Goal: Task Accomplishment & Management: Use online tool/utility

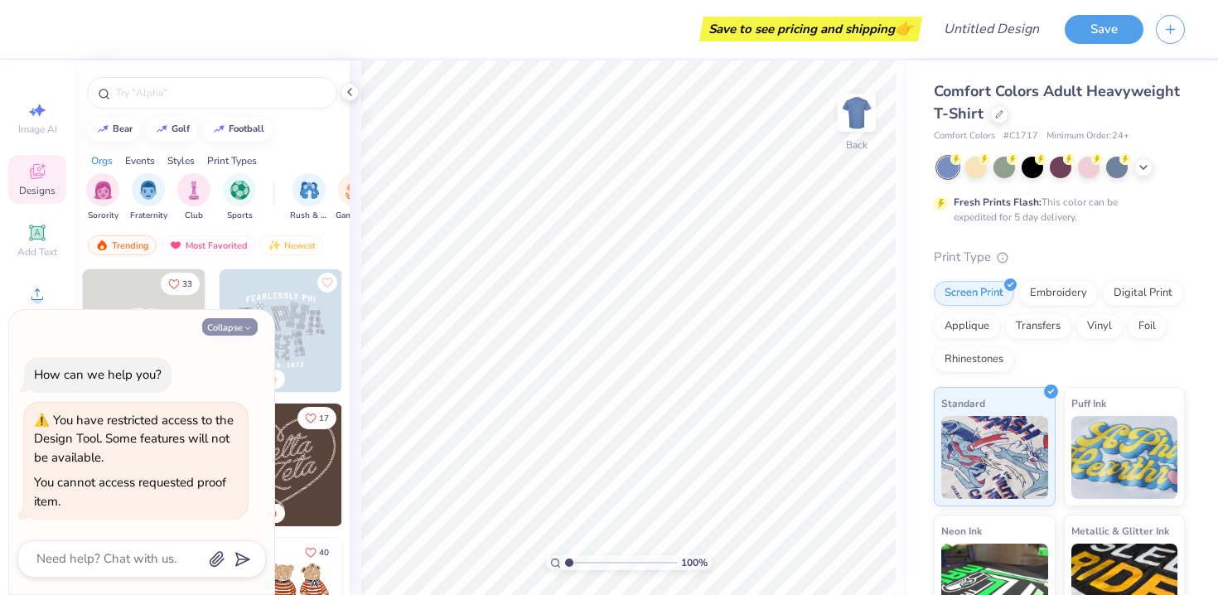
click at [234, 330] on button "Collapse" at bounding box center [229, 326] width 55 height 17
type textarea "x"
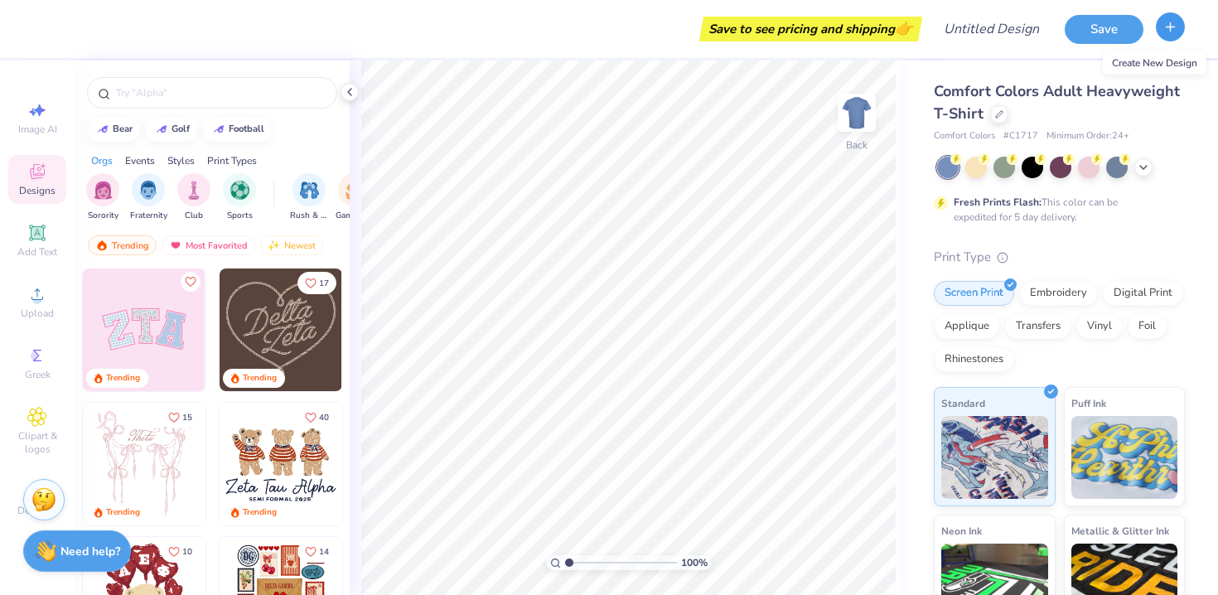
click at [1170, 37] on button "button" at bounding box center [1169, 26] width 29 height 29
click at [1170, 28] on icon "button" at bounding box center [1170, 27] width 14 height 14
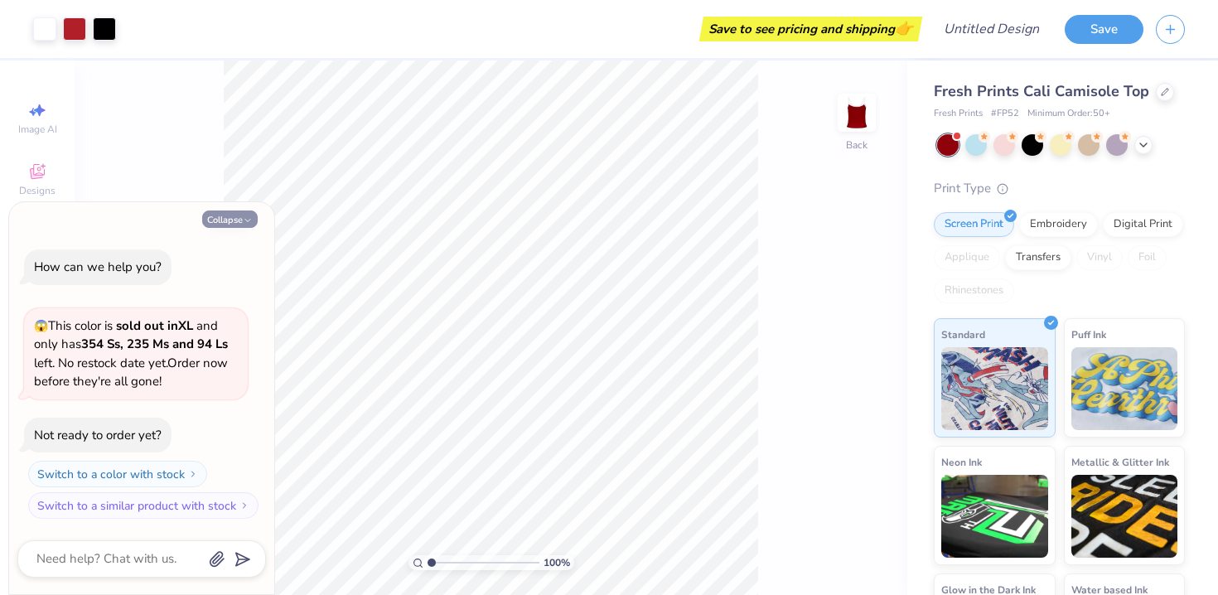
click at [234, 221] on button "Collapse" at bounding box center [229, 218] width 55 height 17
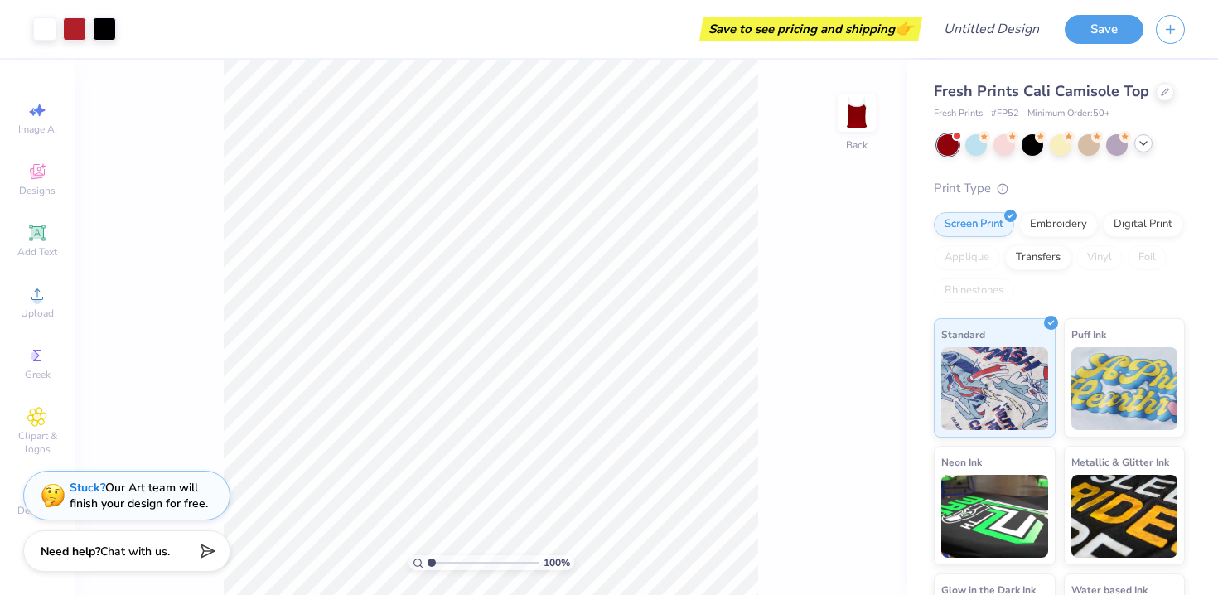
click at [1147, 150] on div at bounding box center [1143, 143] width 18 height 18
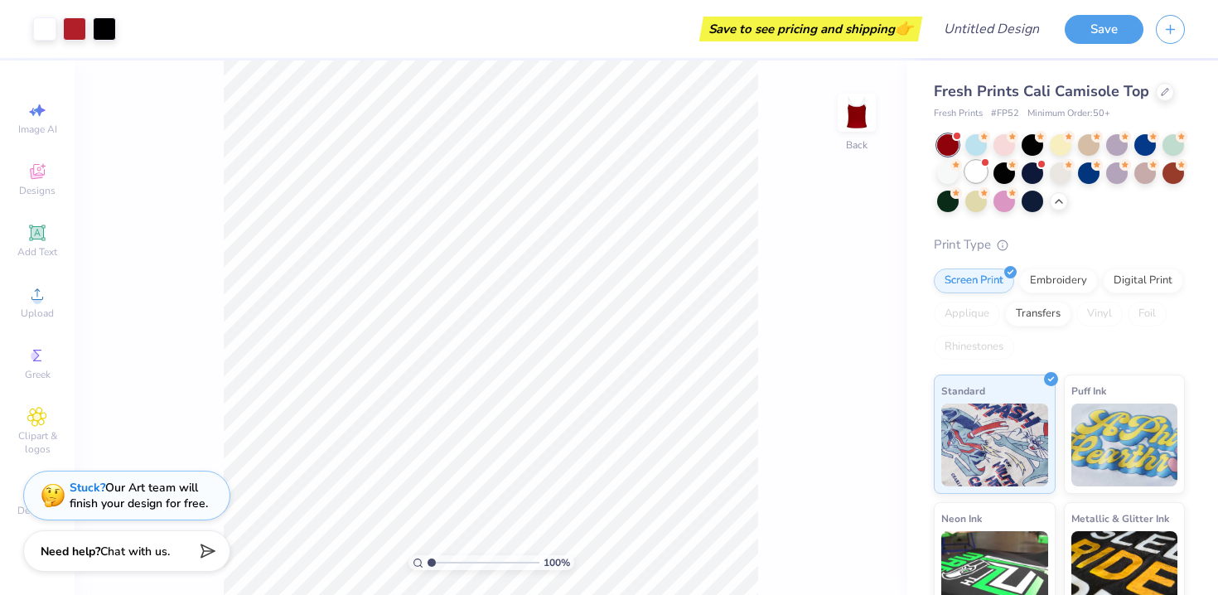
click at [972, 166] on div at bounding box center [976, 172] width 22 height 22
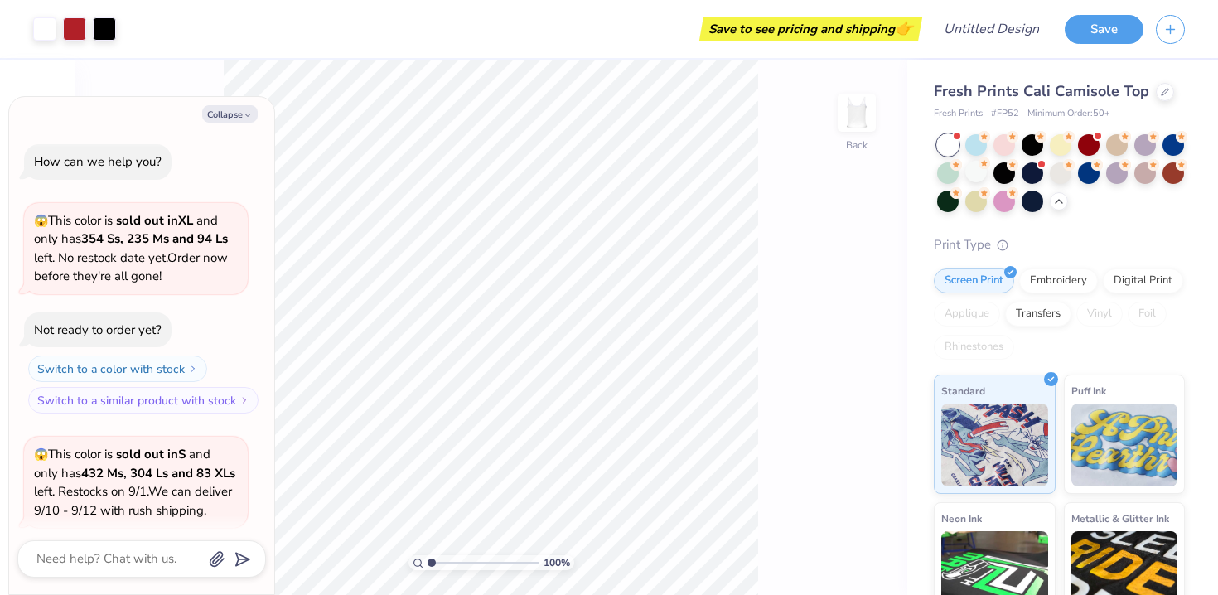
scroll to position [147, 0]
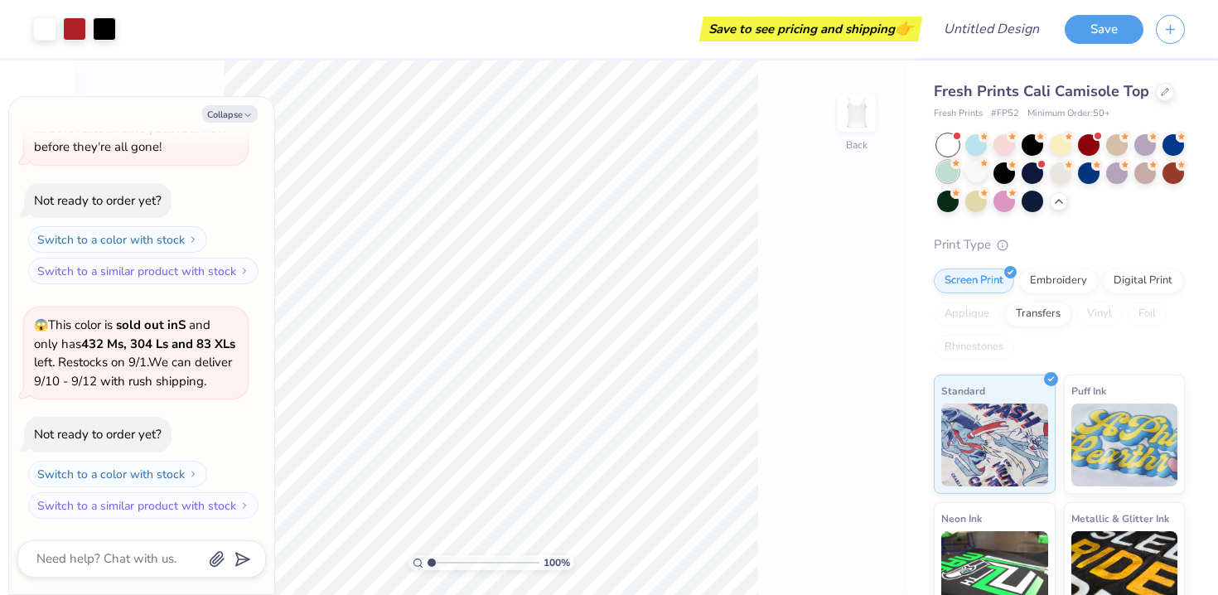
click at [944, 166] on div at bounding box center [948, 172] width 22 height 22
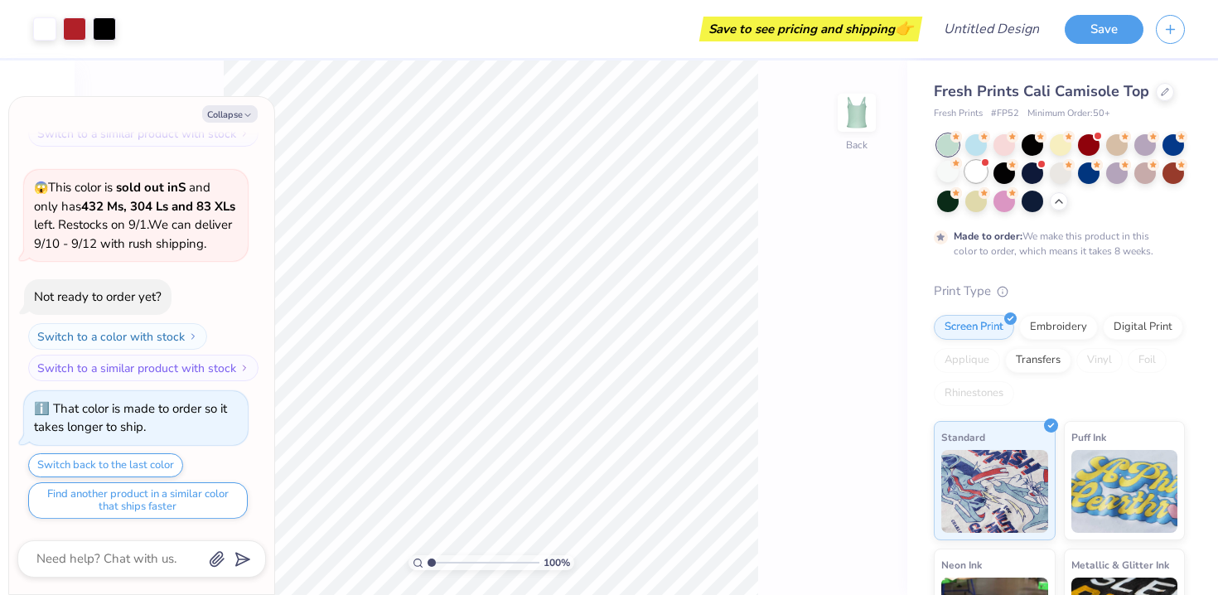
click at [983, 167] on div at bounding box center [976, 172] width 22 height 22
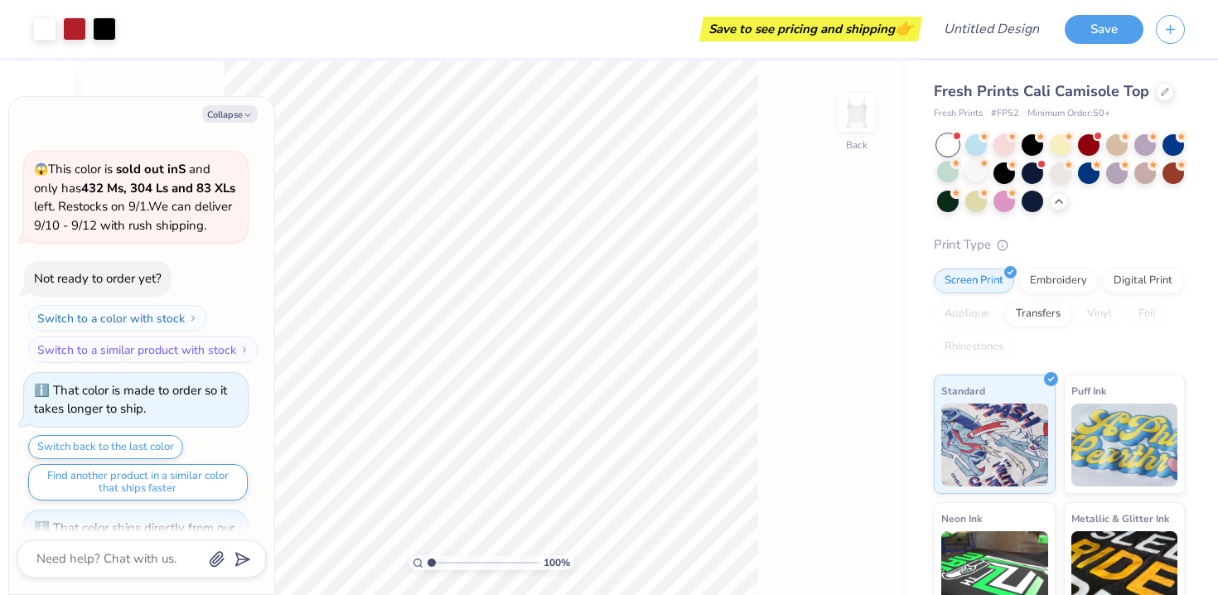
scroll to position [620, 0]
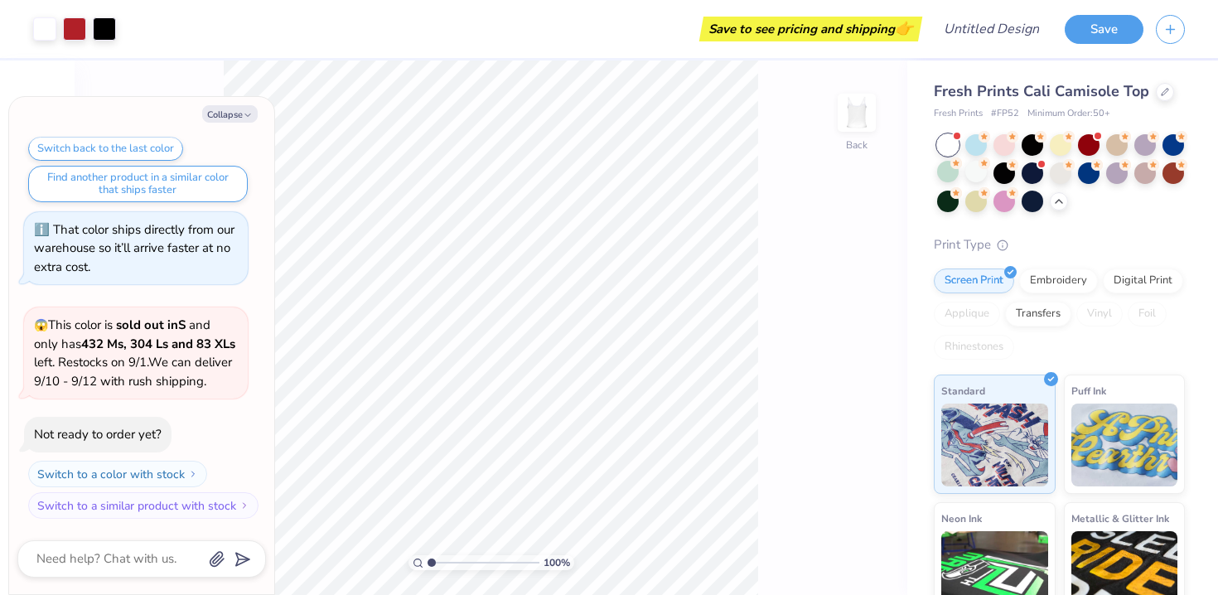
click at [956, 156] on div at bounding box center [1061, 173] width 248 height 78
click at [979, 172] on div at bounding box center [976, 172] width 22 height 22
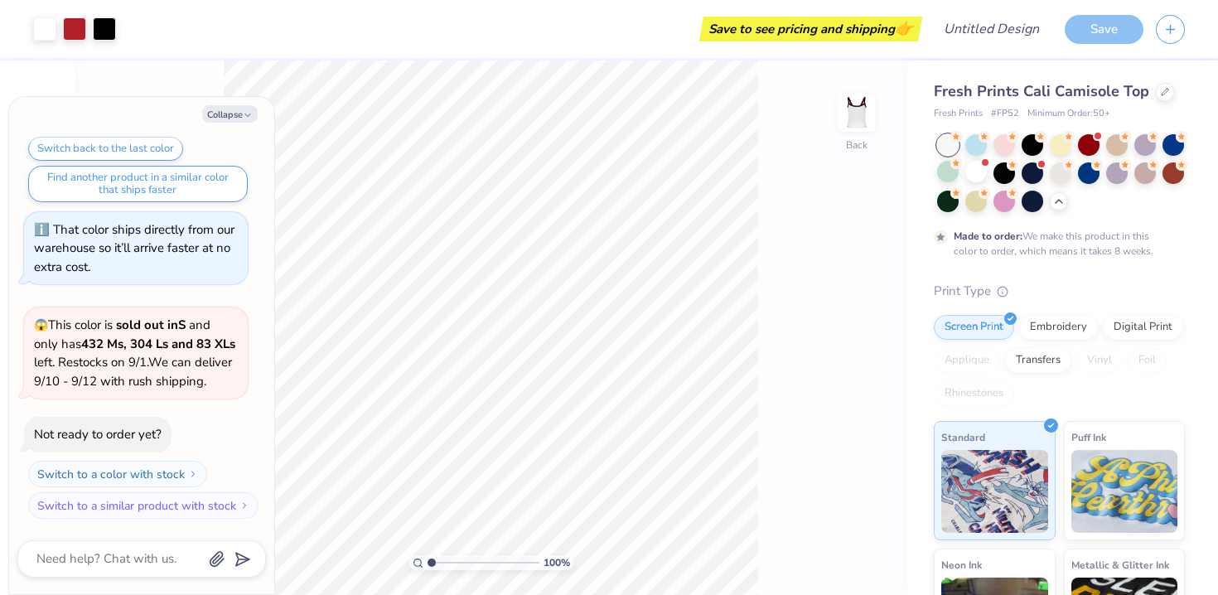
scroll to position [757, 0]
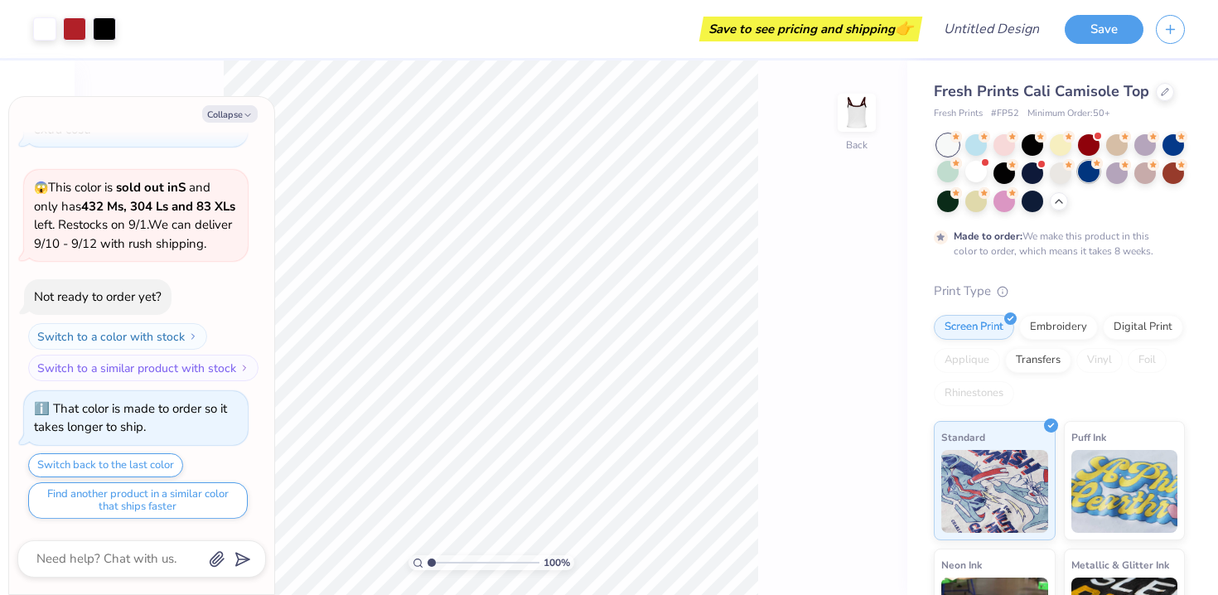
click at [1099, 172] on div at bounding box center [1089, 172] width 22 height 22
click at [1170, 142] on div at bounding box center [1173, 144] width 22 height 22
click at [1025, 202] on div at bounding box center [1032, 200] width 22 height 22
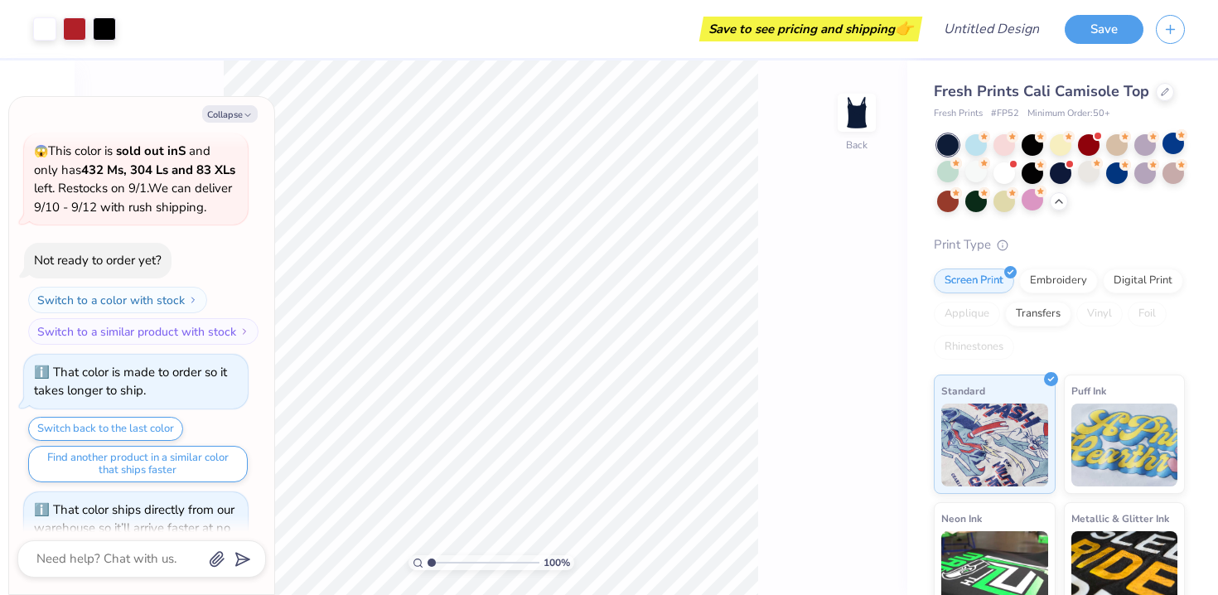
scroll to position [840, 0]
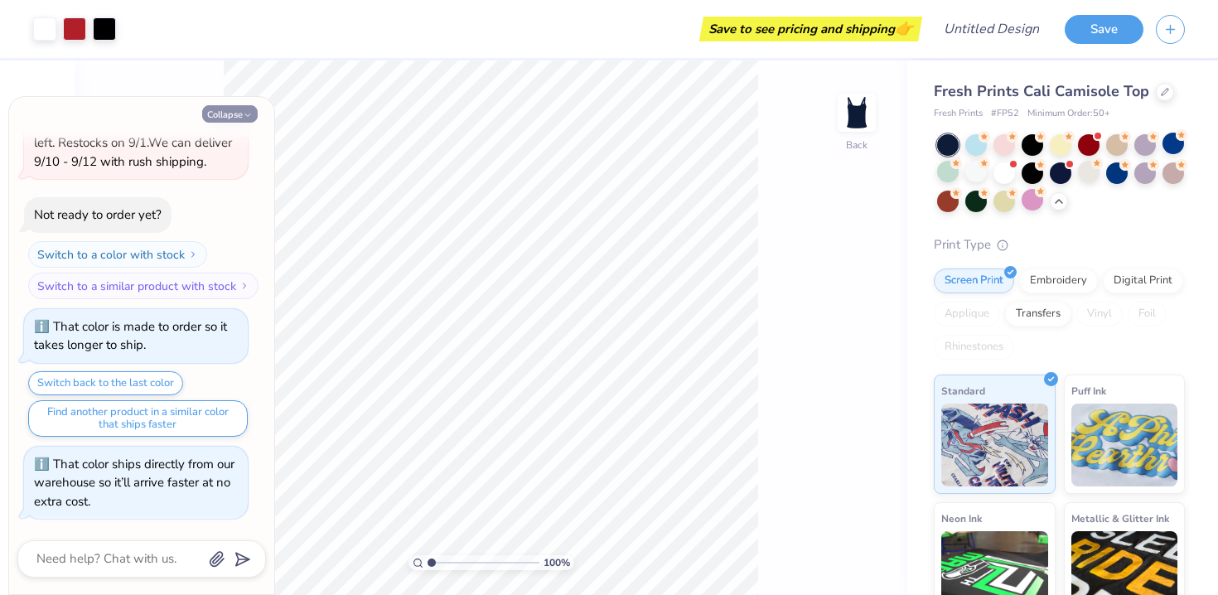
click at [224, 109] on button "Collapse" at bounding box center [229, 113] width 55 height 17
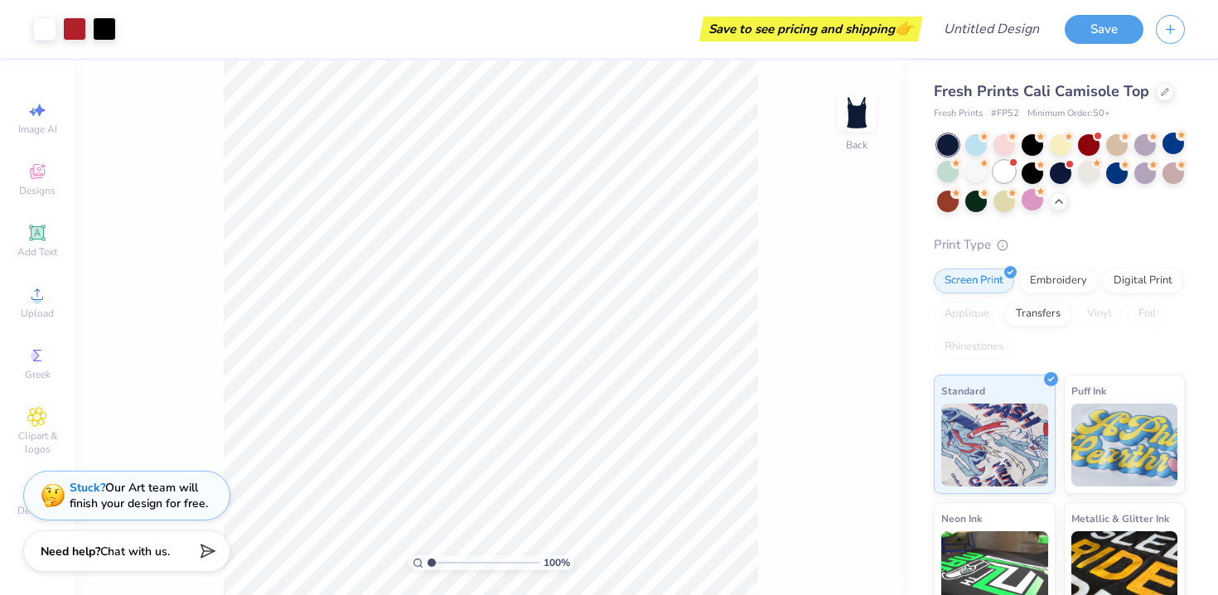
click at [1001, 162] on div at bounding box center [1004, 172] width 22 height 22
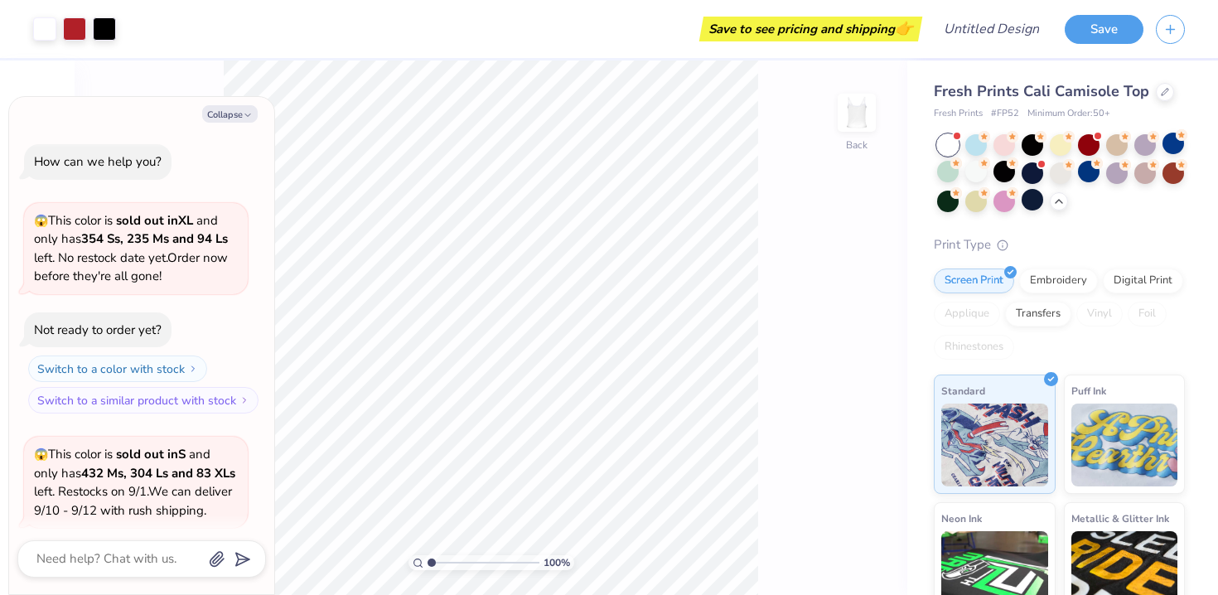
scroll to position [1093, 0]
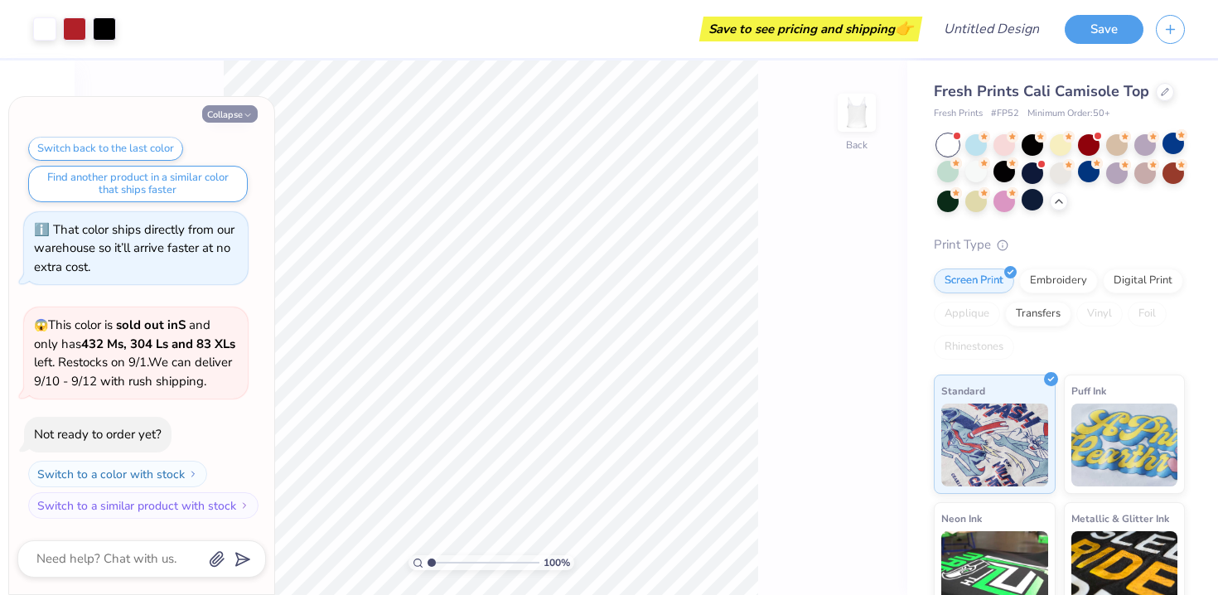
click at [224, 116] on button "Collapse" at bounding box center [229, 113] width 55 height 17
type textarea "x"
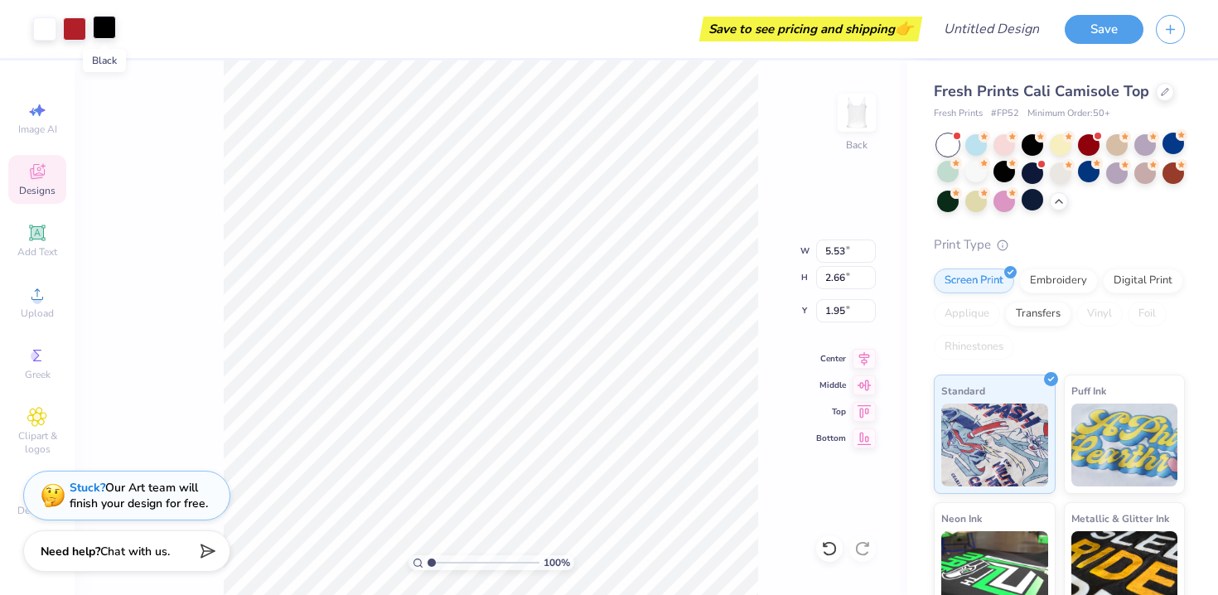
click at [96, 28] on div at bounding box center [104, 27] width 23 height 23
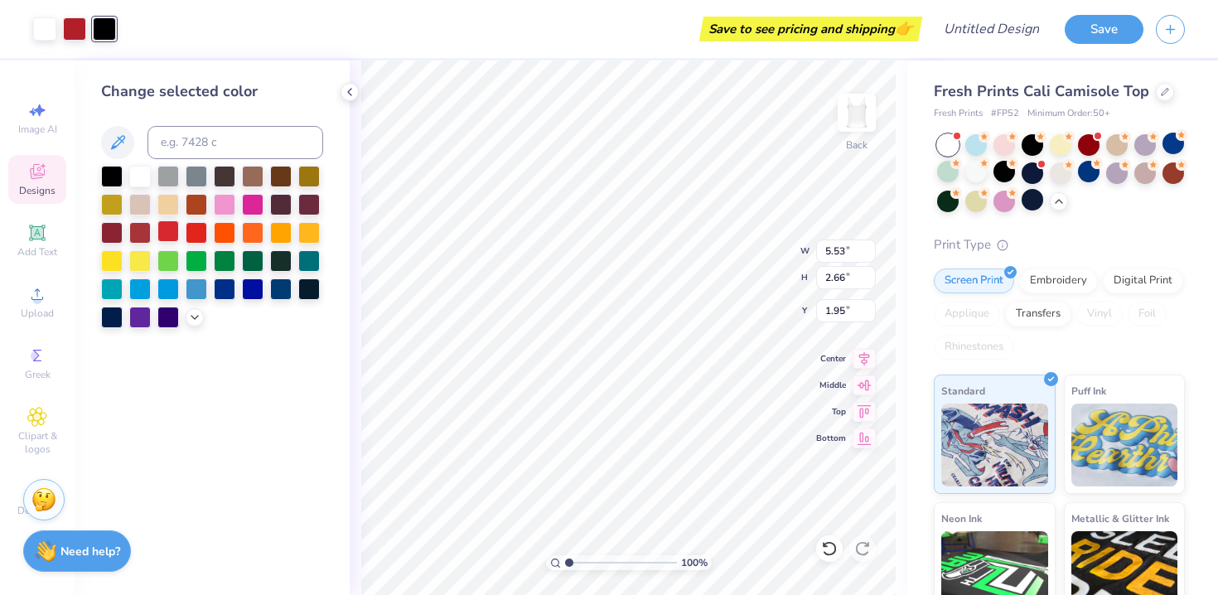
click at [167, 230] on div at bounding box center [168, 231] width 22 height 22
click at [116, 177] on div at bounding box center [112, 175] width 22 height 22
click at [160, 237] on div at bounding box center [168, 231] width 22 height 22
click at [118, 179] on div at bounding box center [112, 175] width 22 height 22
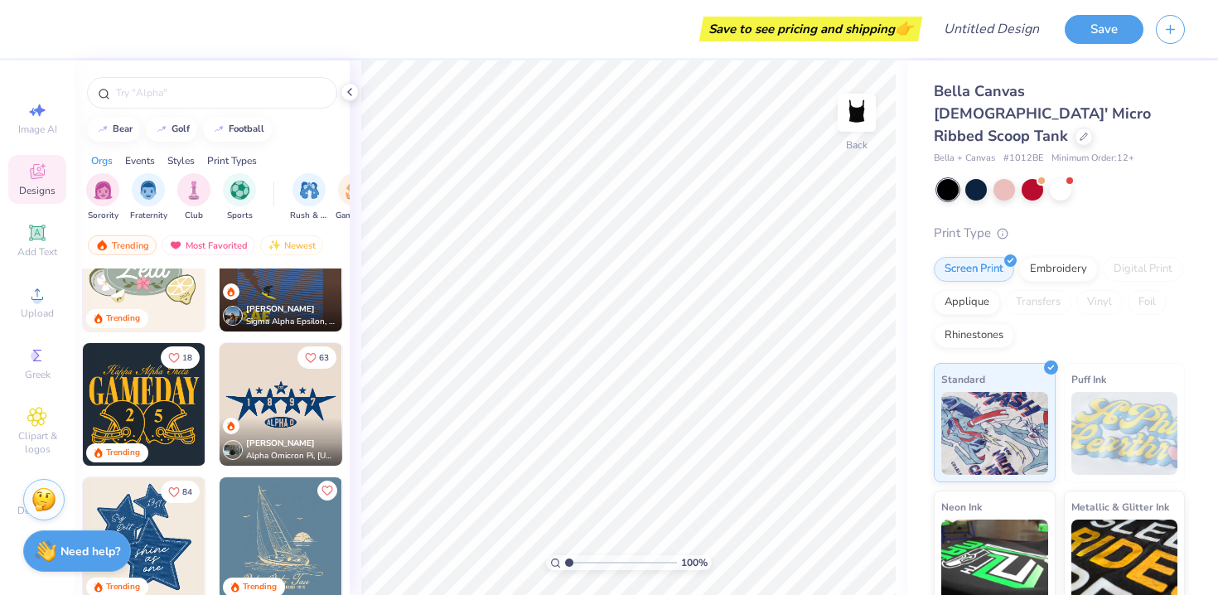
scroll to position [1025, 0]
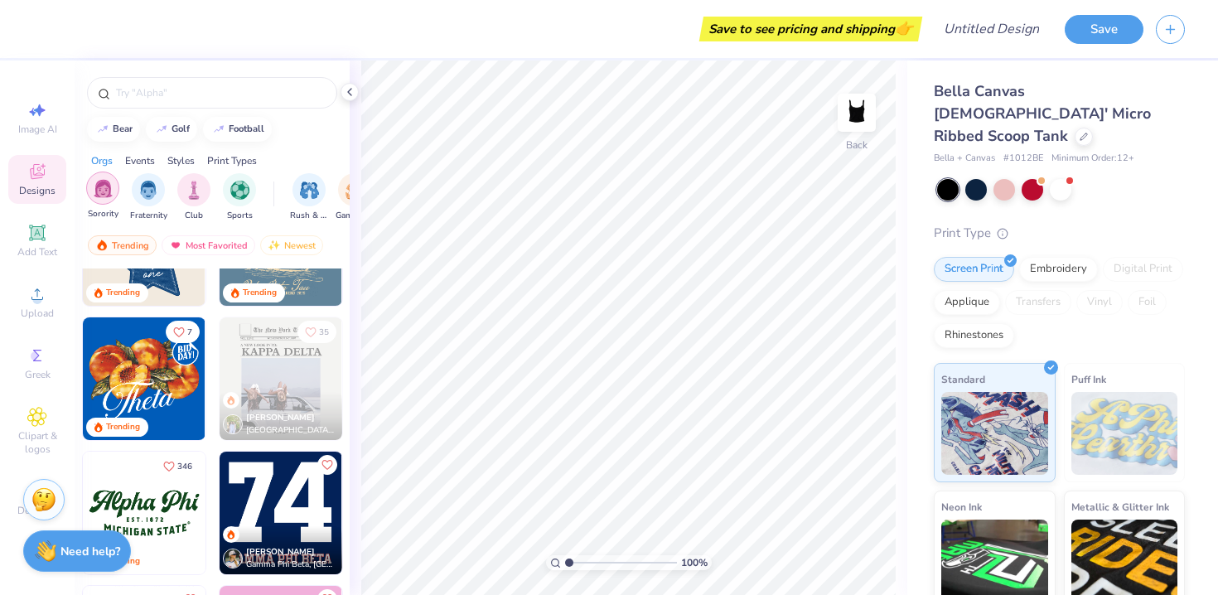
click at [105, 193] on img "filter for Sorority" at bounding box center [103, 188] width 19 height 19
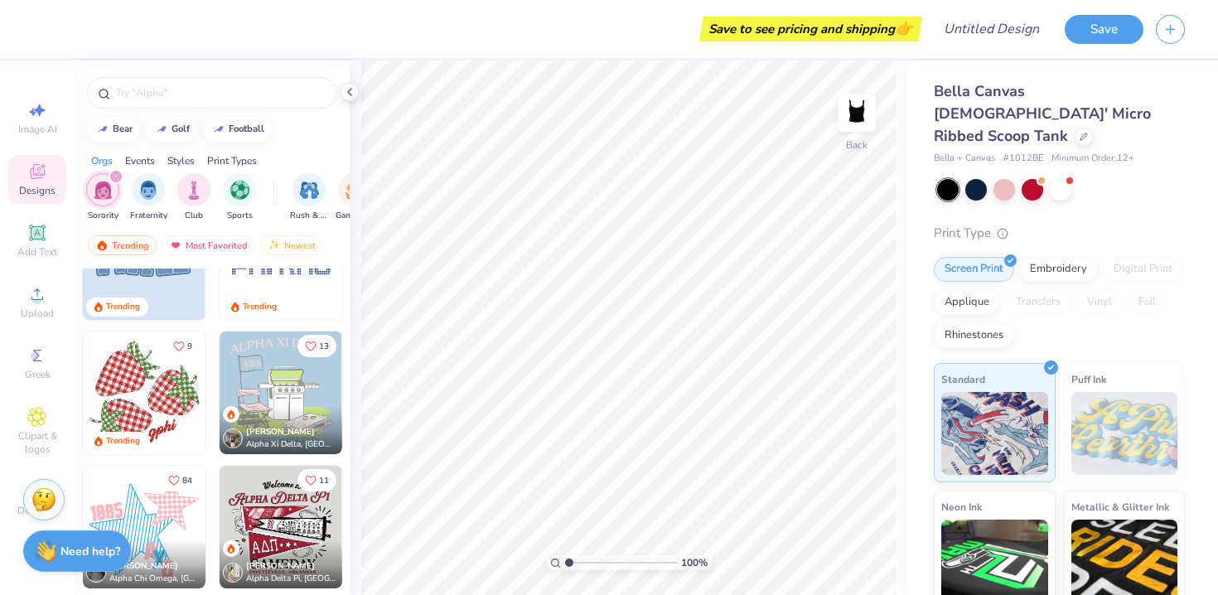
scroll to position [1387, 0]
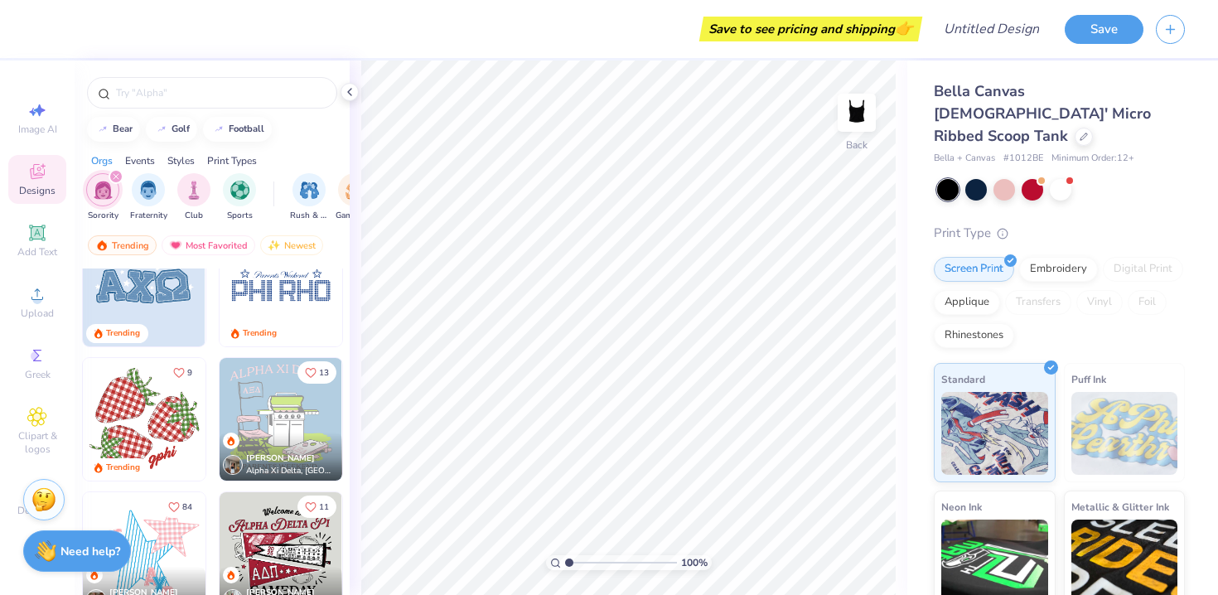
click at [148, 401] on img at bounding box center [144, 419] width 123 height 123
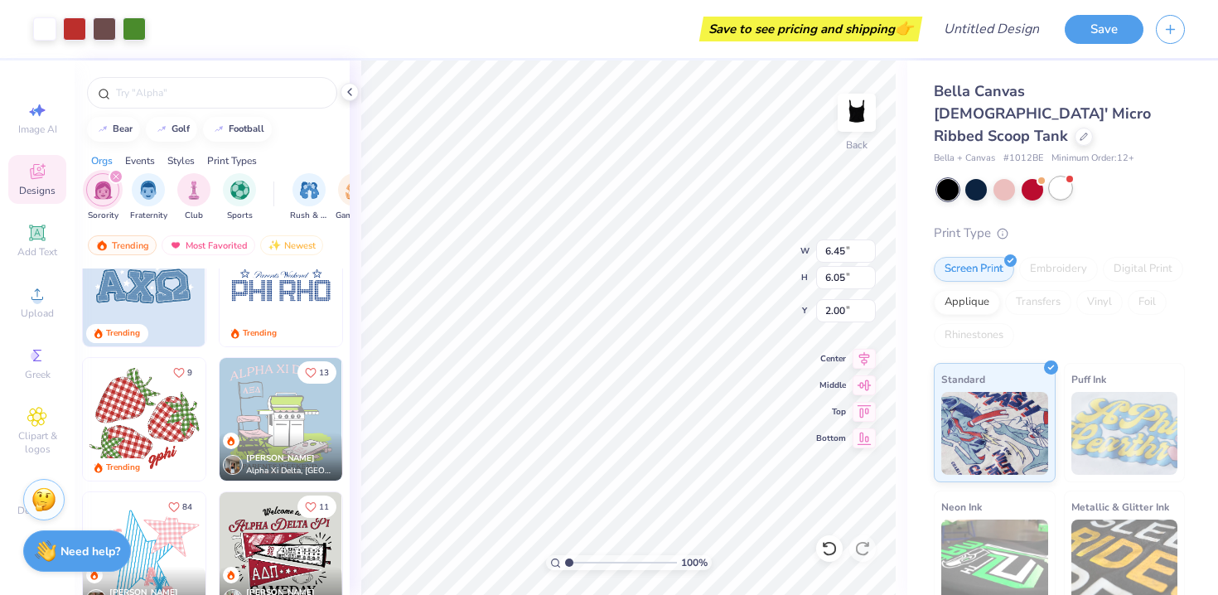
click at [1061, 177] on div at bounding box center [1060, 188] width 22 height 22
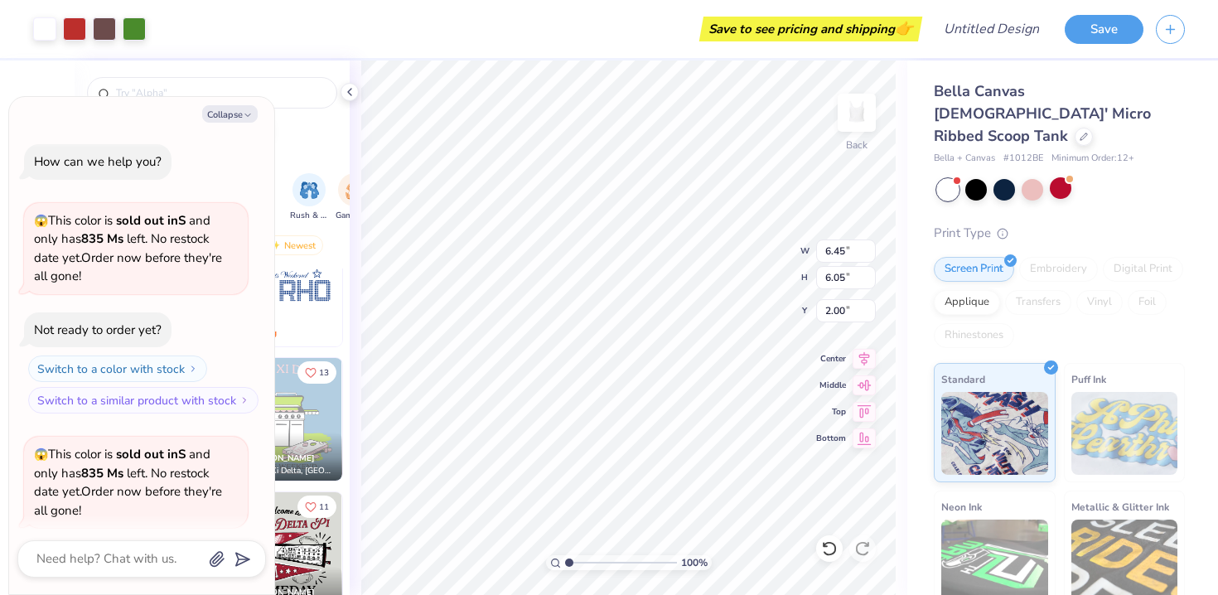
scroll to position [128, 0]
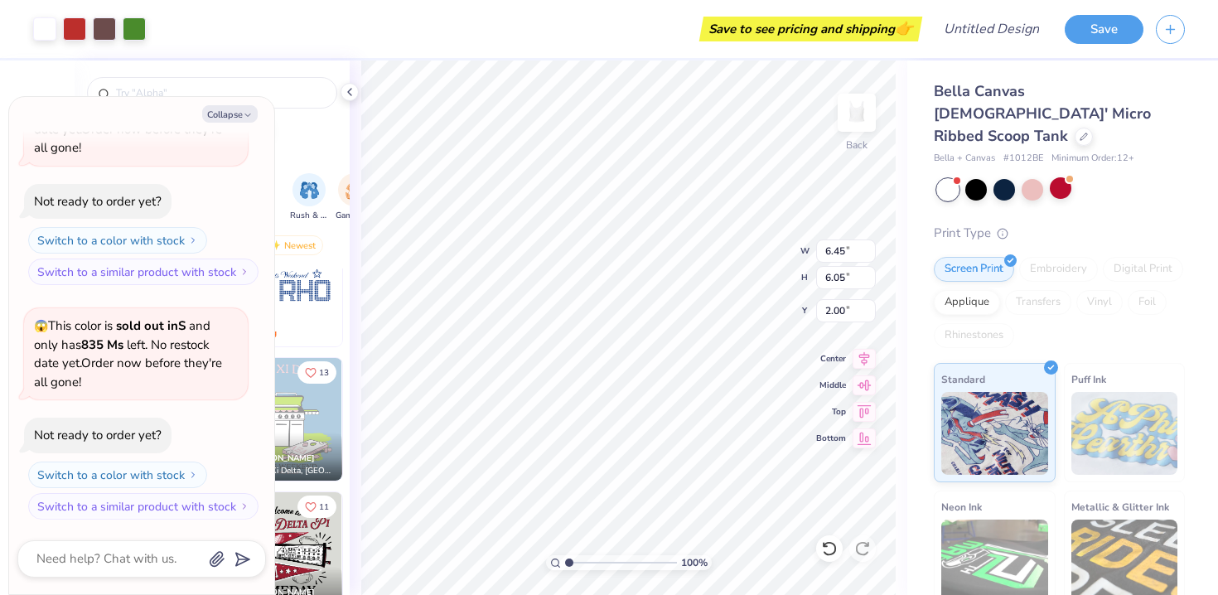
type textarea "x"
type input "3.70"
type input "3.47"
type input "4.58"
type textarea "x"
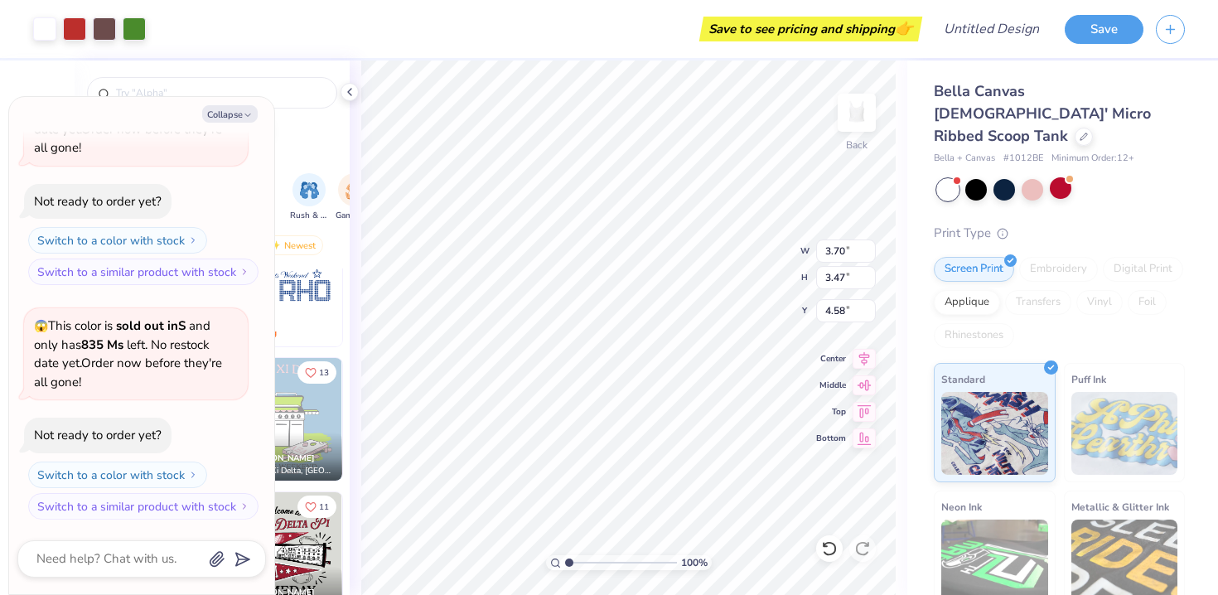
type input "2.00"
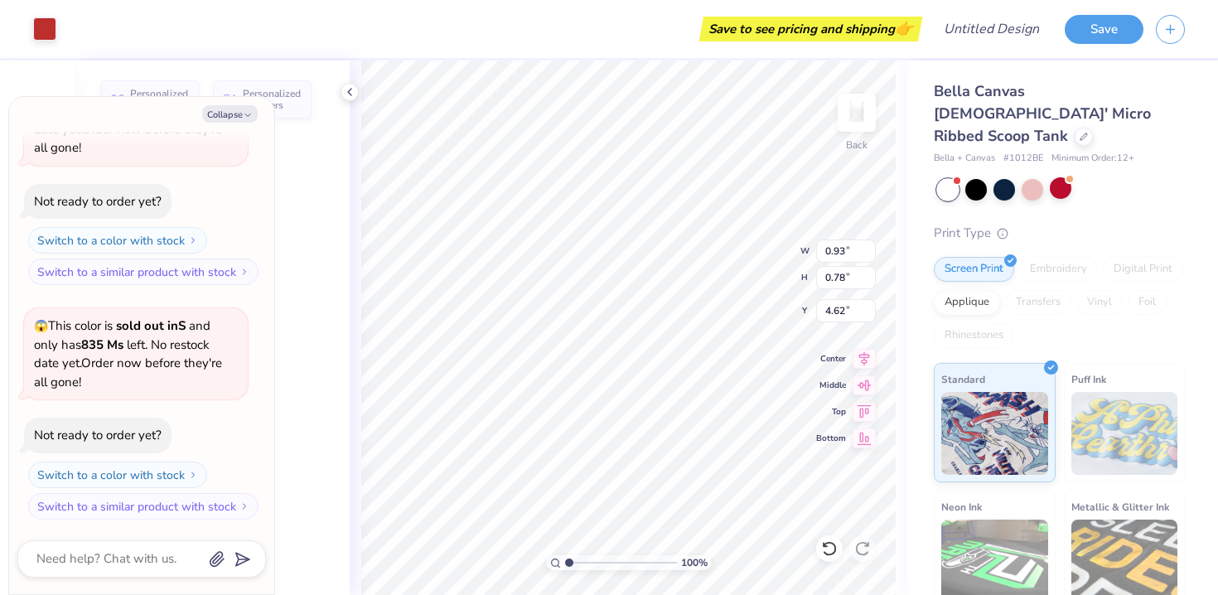
type textarea "x"
type input "0.93"
type input "0.78"
type input "4.62"
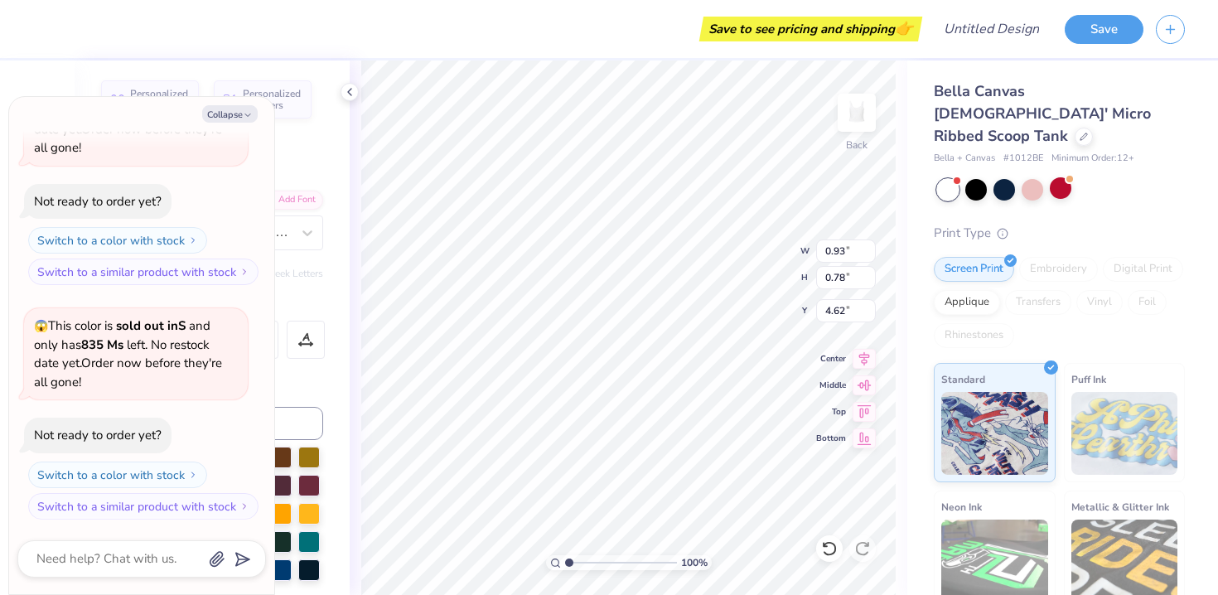
type textarea "x"
type textarea "a"
type textarea "x"
type textarea "ae"
type textarea "x"
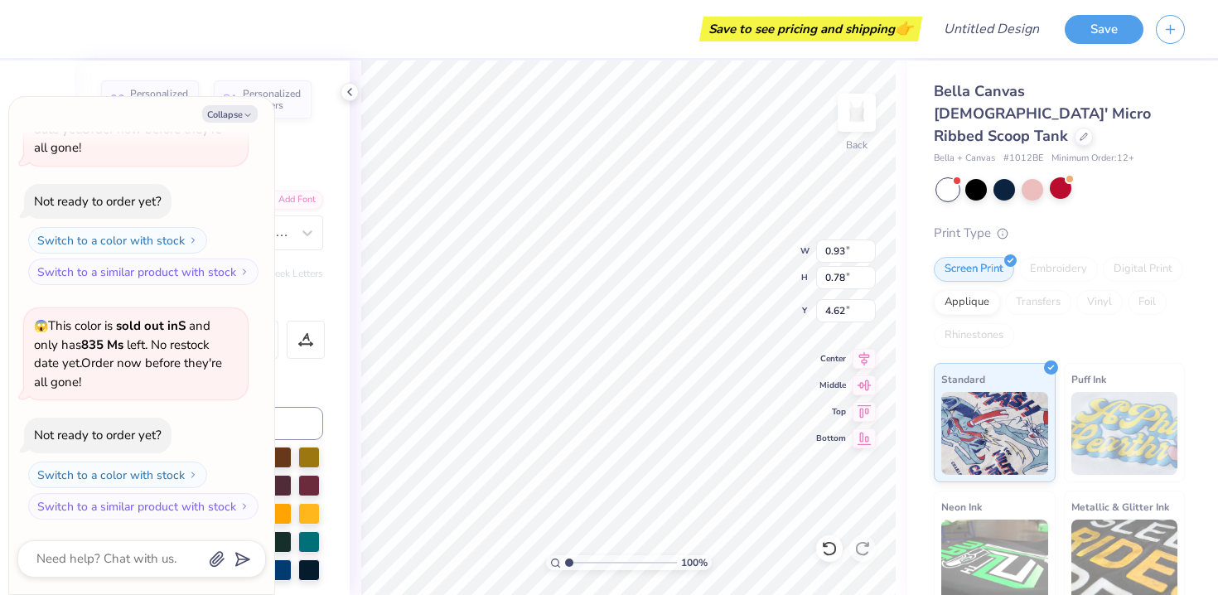
type textarea "aep"
type textarea "x"
type textarea "aeph"
type textarea "x"
type textarea "aephi"
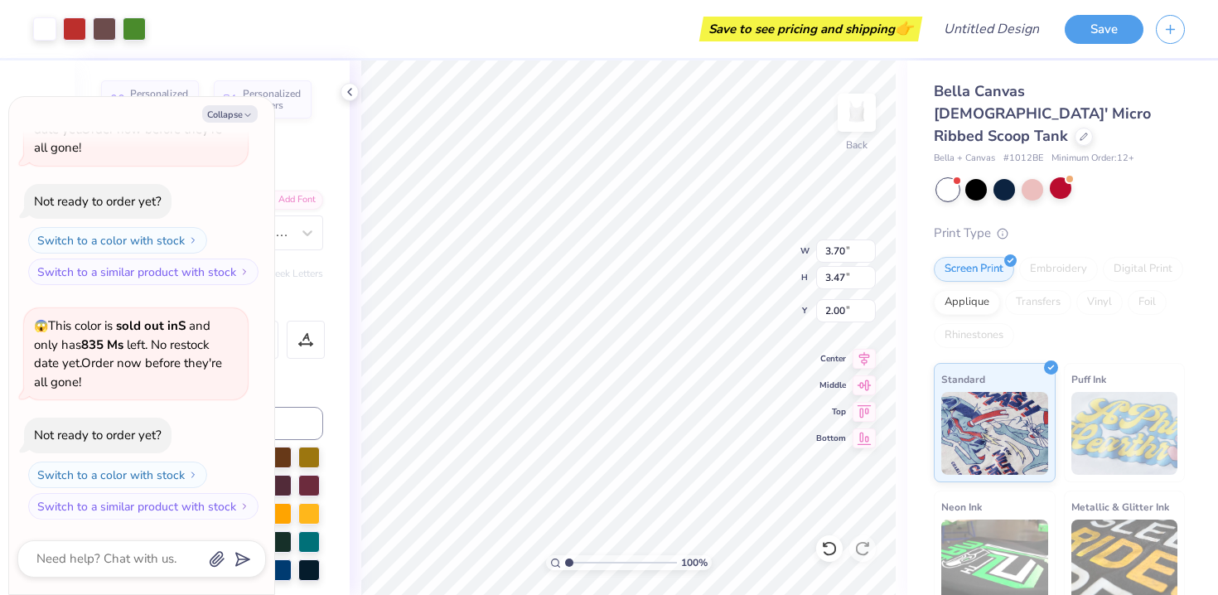
type textarea "x"
type input "4.27"
type input "4.00"
click at [744, 246] on div "100 % Back W 4.27 4.27 " H 4.00 4.00 " Y 2.00 2.00 " Center Middle Top Bottom" at bounding box center [628, 327] width 557 height 534
type textarea "x"
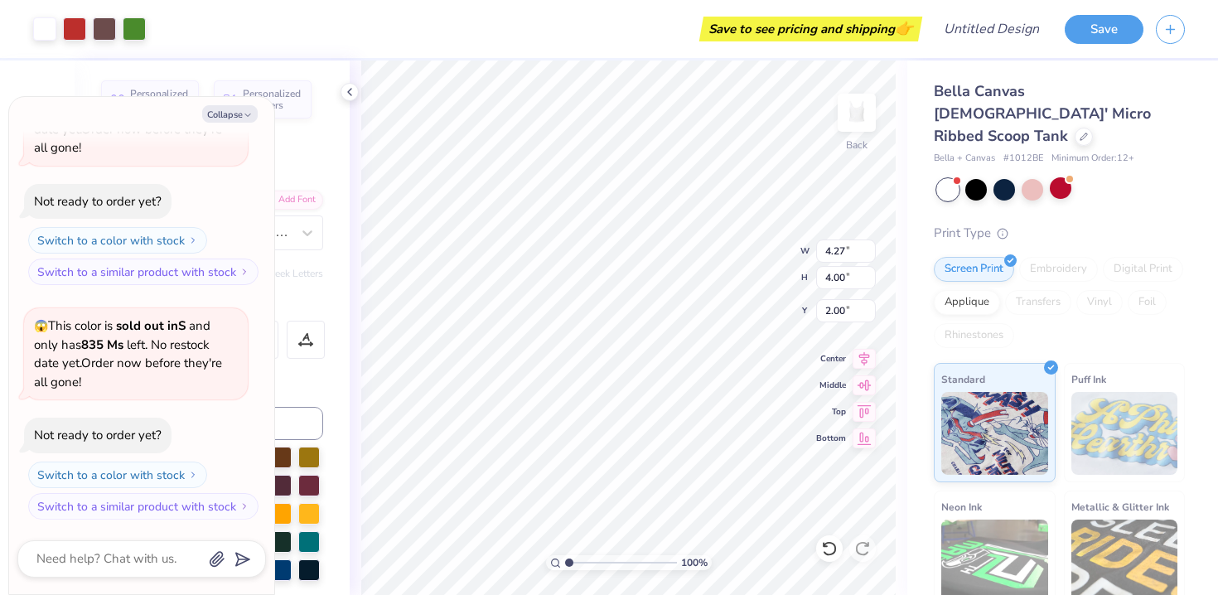
type input "3.66"
type input "3.43"
click at [353, 92] on icon at bounding box center [349, 91] width 13 height 13
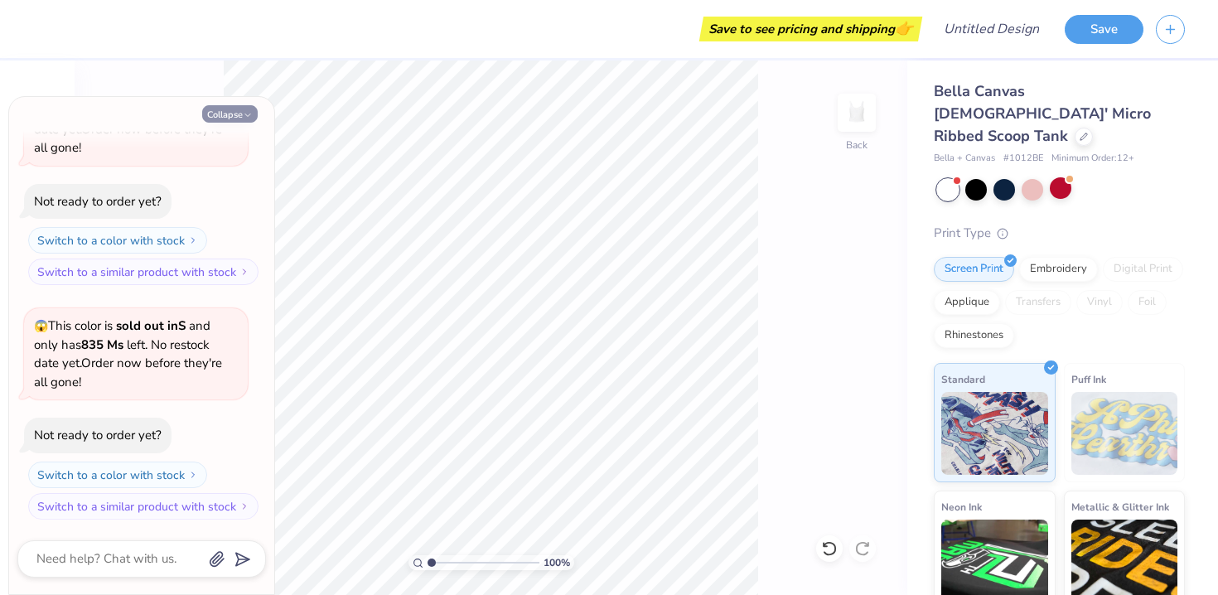
click at [233, 113] on button "Collapse" at bounding box center [229, 113] width 55 height 17
type textarea "x"
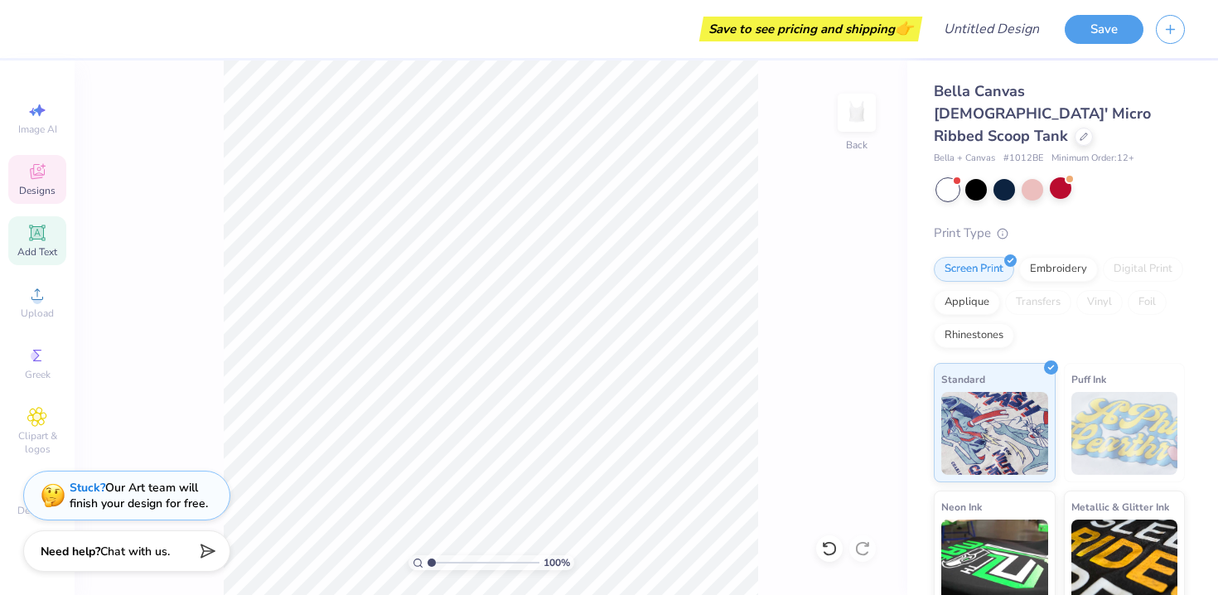
click at [38, 200] on div "Designs" at bounding box center [37, 179] width 58 height 49
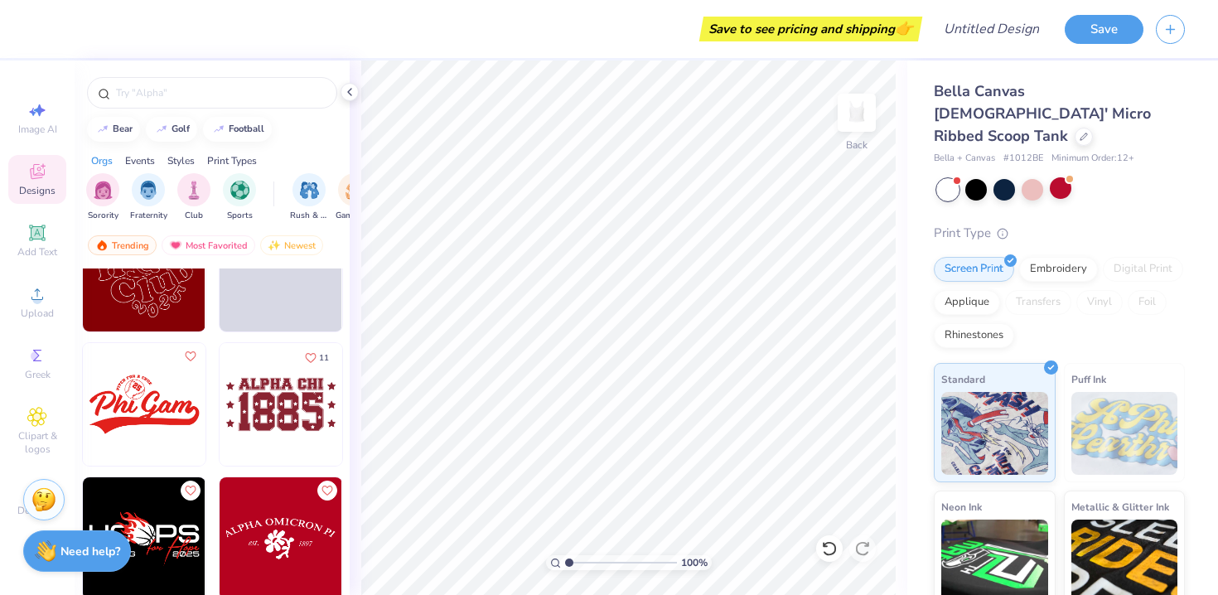
scroll to position [23409, 0]
click at [193, 97] on input "text" at bounding box center [220, 92] width 212 height 17
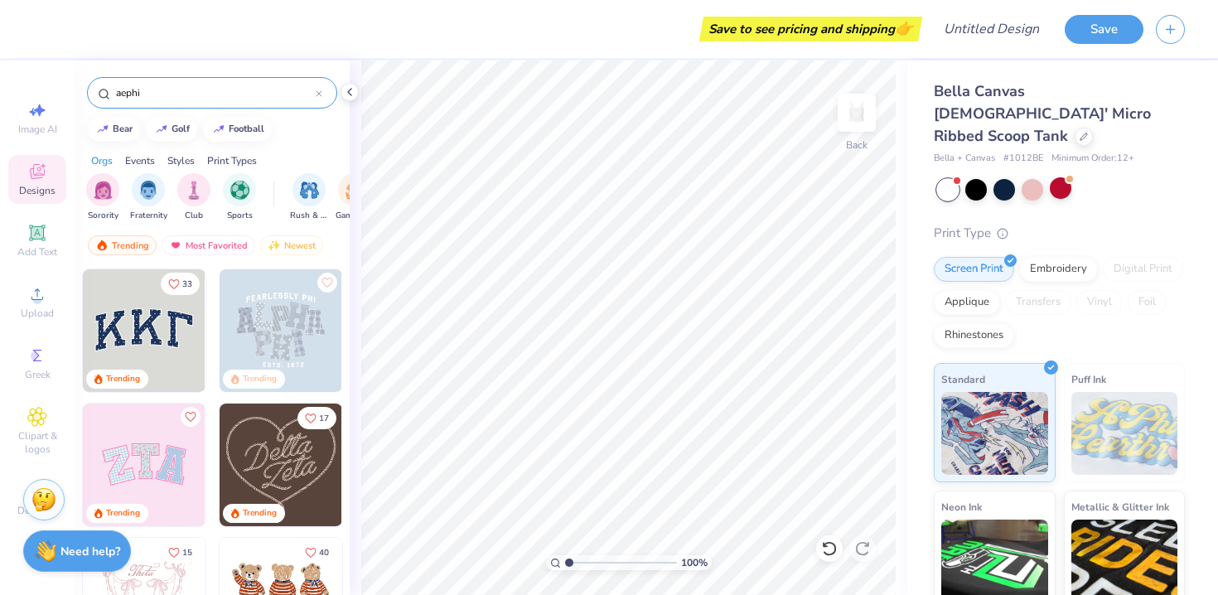
type input "aephi"
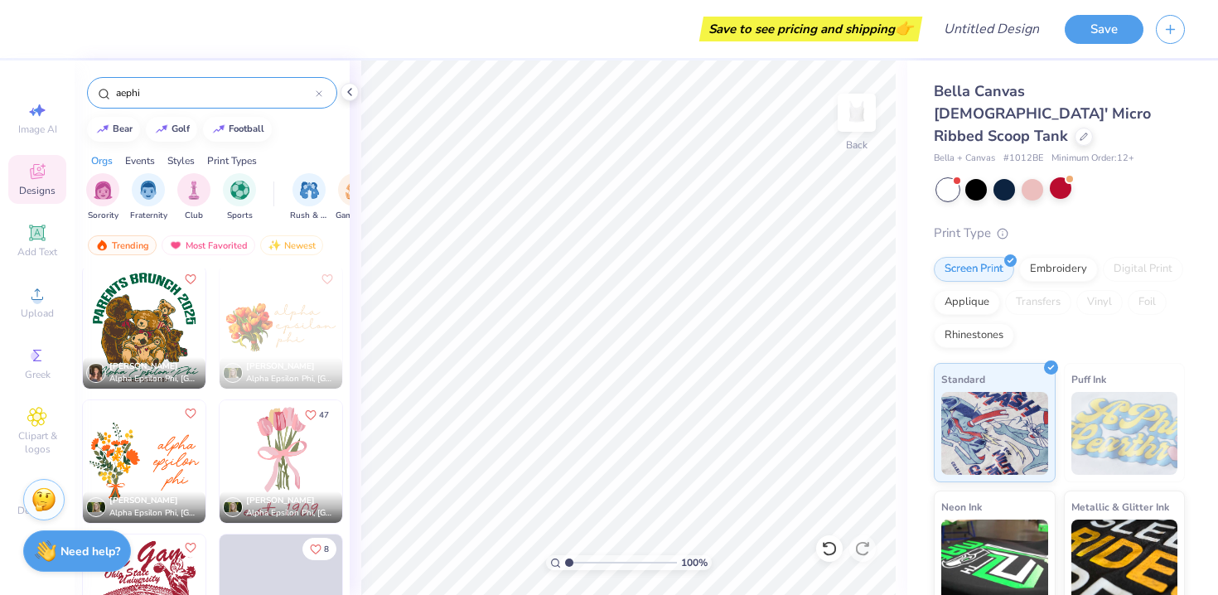
scroll to position [3226, 0]
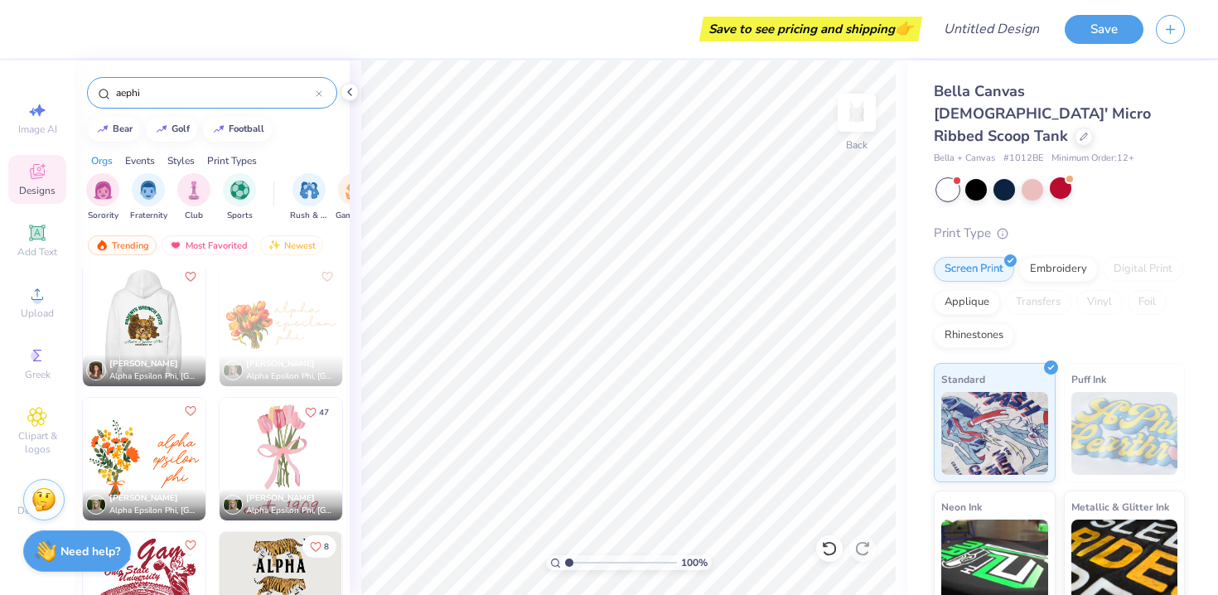
click at [152, 321] on img at bounding box center [143, 324] width 123 height 123
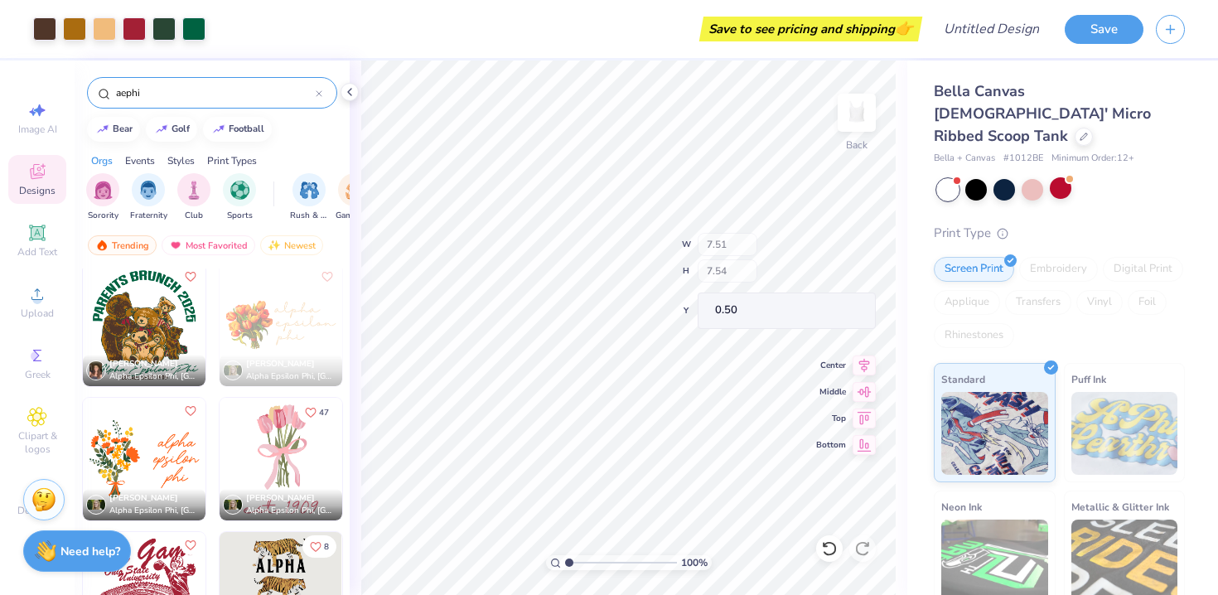
type input "0.50"
type input "4.26"
type input "4.28"
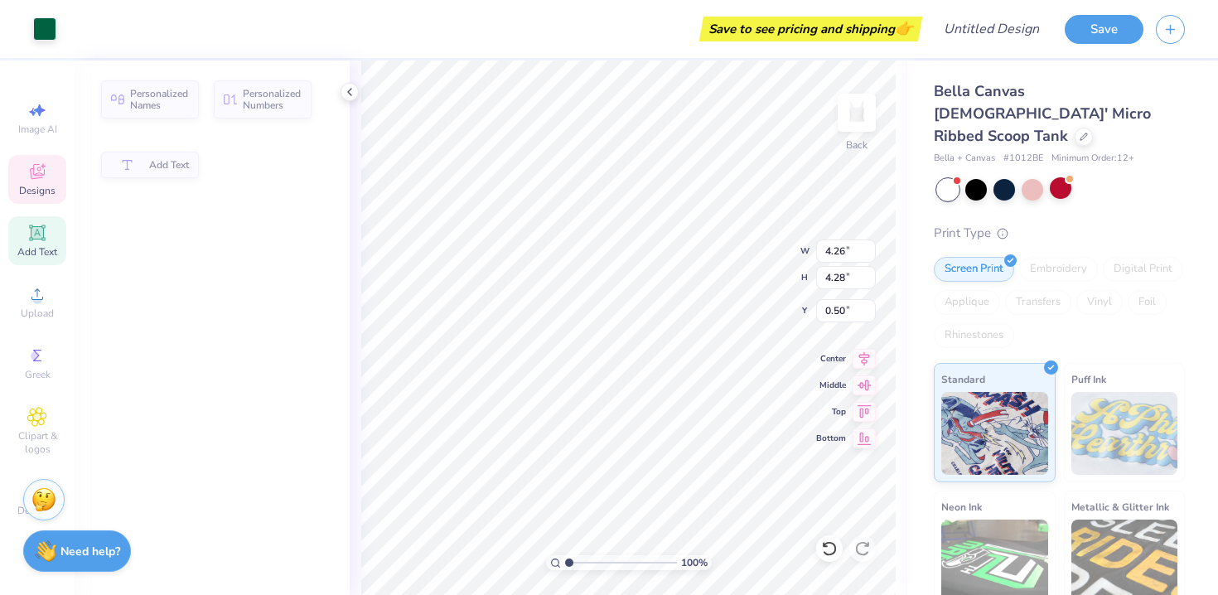
type input "4.04"
type input "2.02"
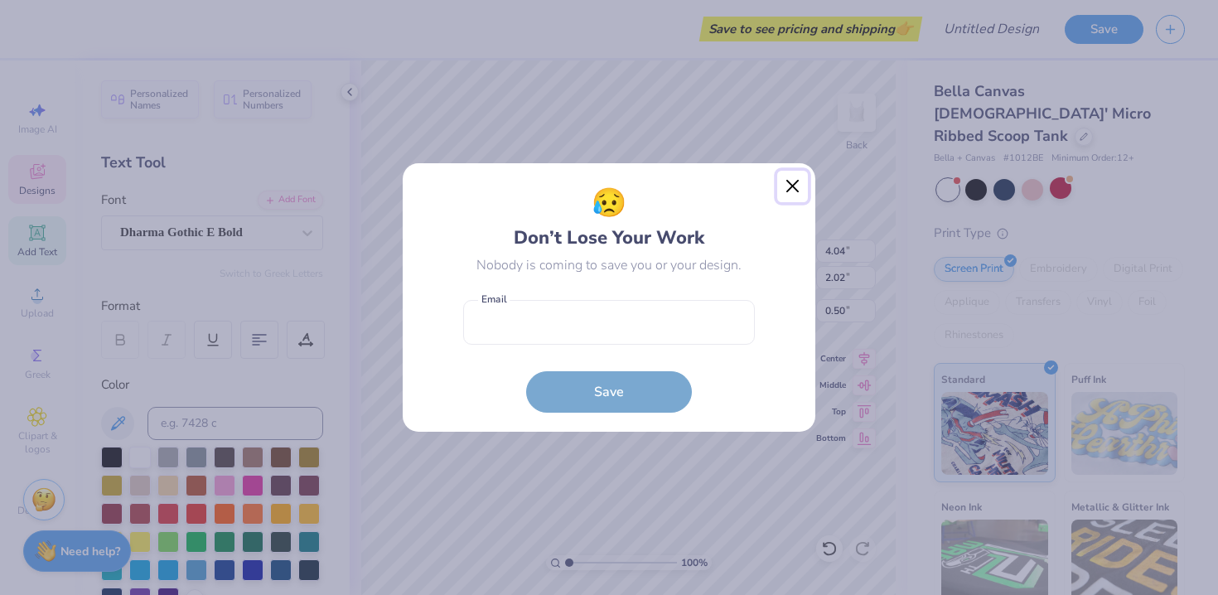
click at [803, 177] on button "Close" at bounding box center [792, 186] width 31 height 31
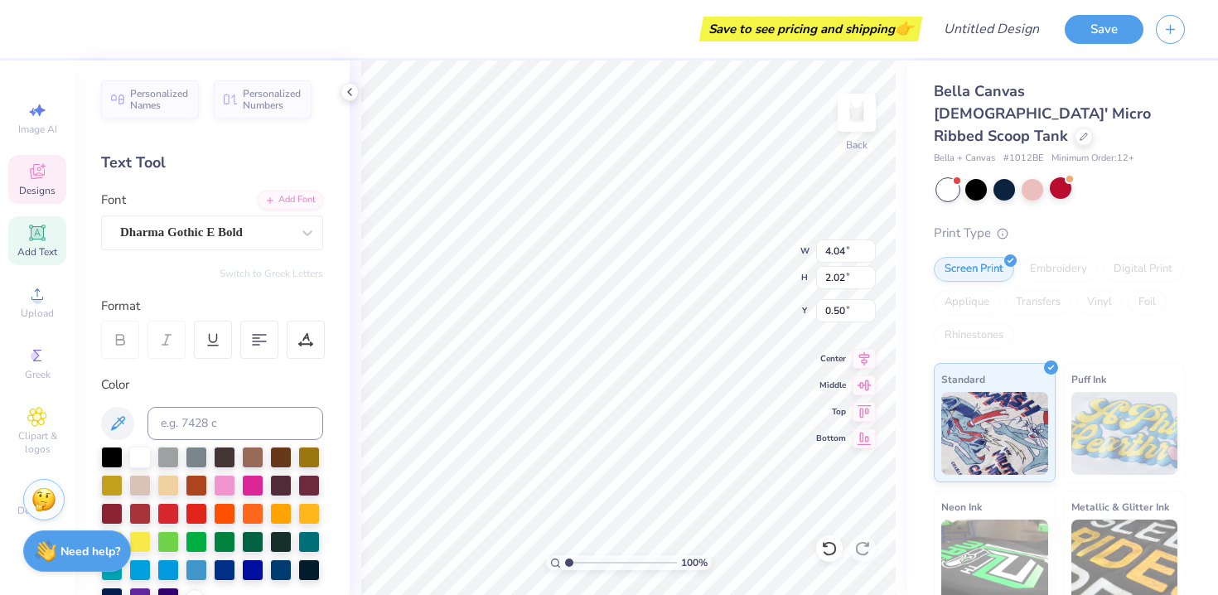
scroll to position [0, 2]
type textarea "WINGMAN 2025"
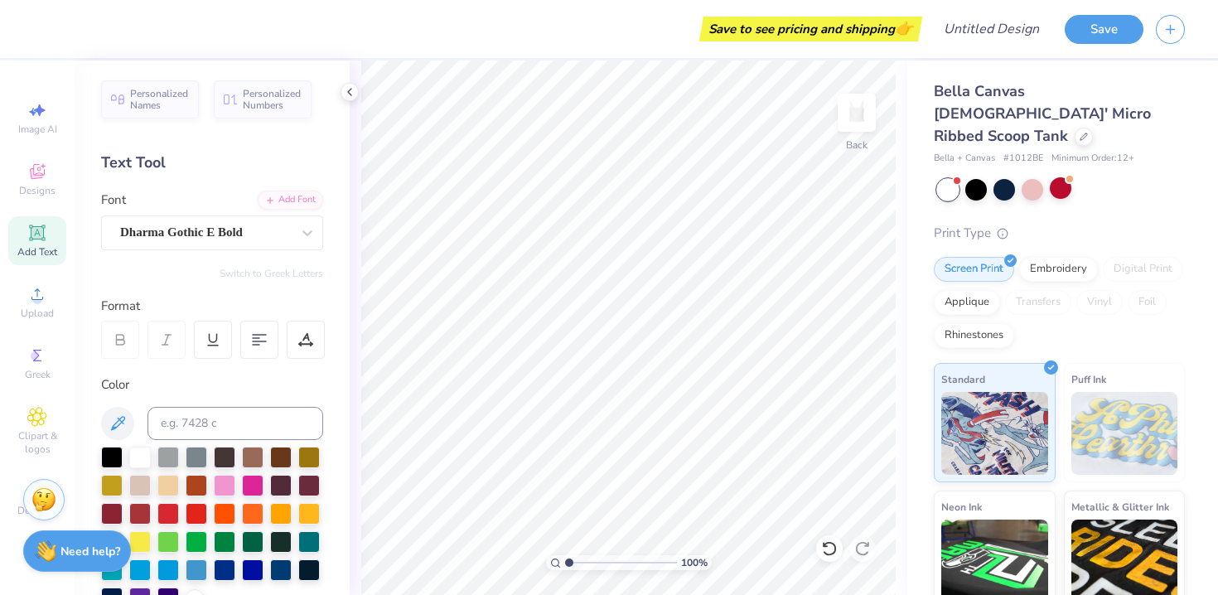
click at [33, 252] on span "Add Text" at bounding box center [37, 251] width 40 height 13
click at [12, 169] on div "Designs" at bounding box center [37, 179] width 58 height 49
click at [27, 177] on div "Designs" at bounding box center [37, 179] width 58 height 49
